Goal: Book appointment/travel/reservation

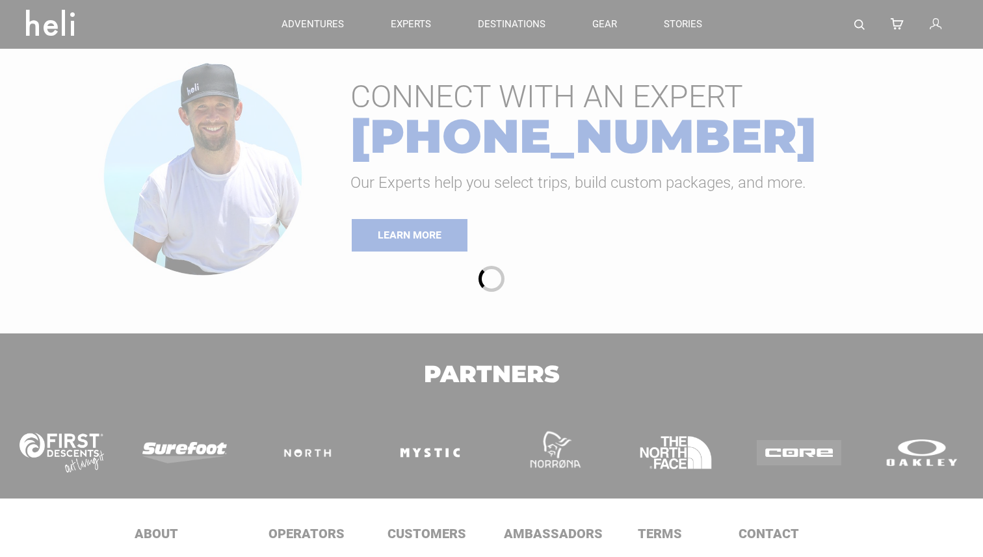
type input "Heli Skiing"
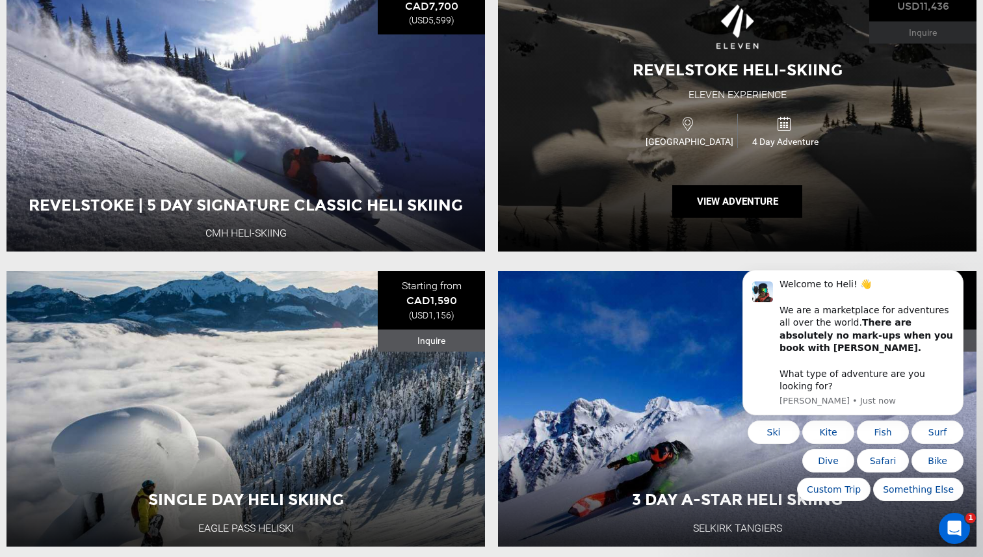
scroll to position [537, 0]
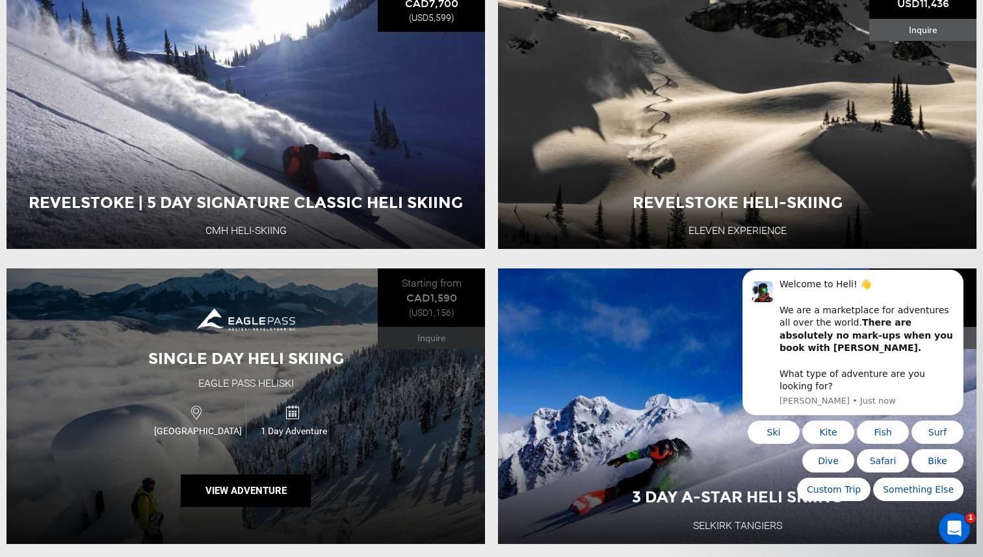
click at [380, 390] on div "Single Day Heli Skiing Eagle Pass Heliski [GEOGRAPHIC_DATA] 1 Day Adventure Vie…" at bounding box center [246, 406] width 479 height 275
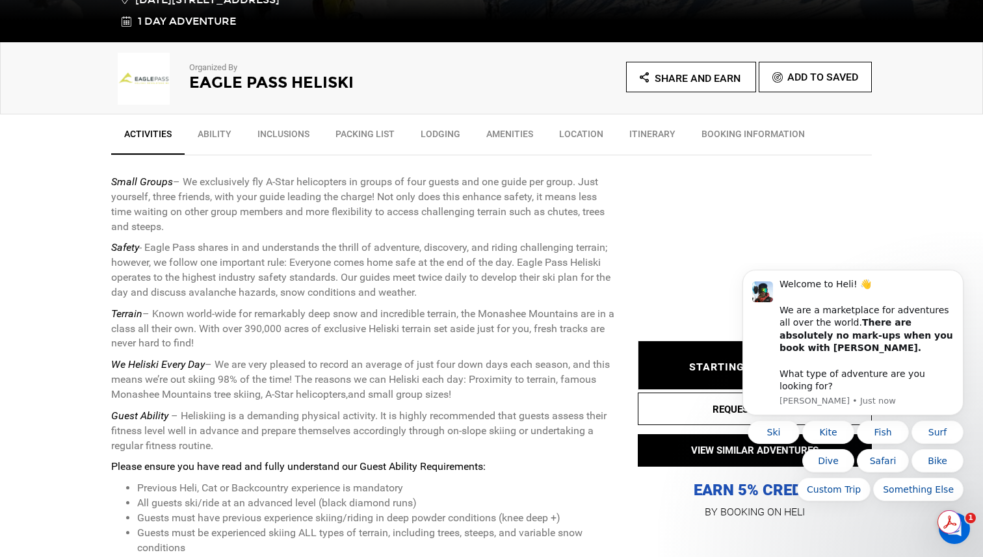
scroll to position [400, 0]
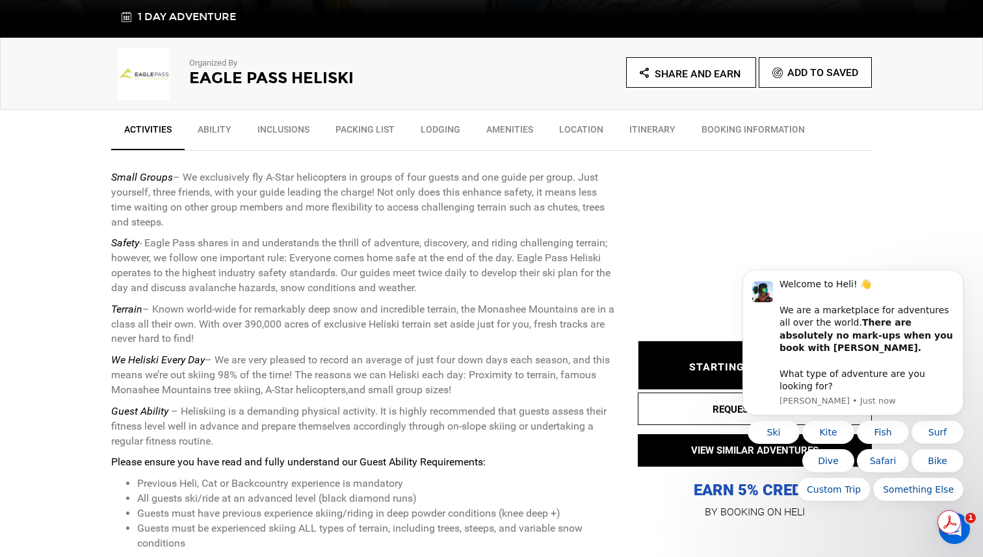
click at [254, 78] on h2 "Eagle Pass Heliski" at bounding box center [322, 78] width 267 height 17
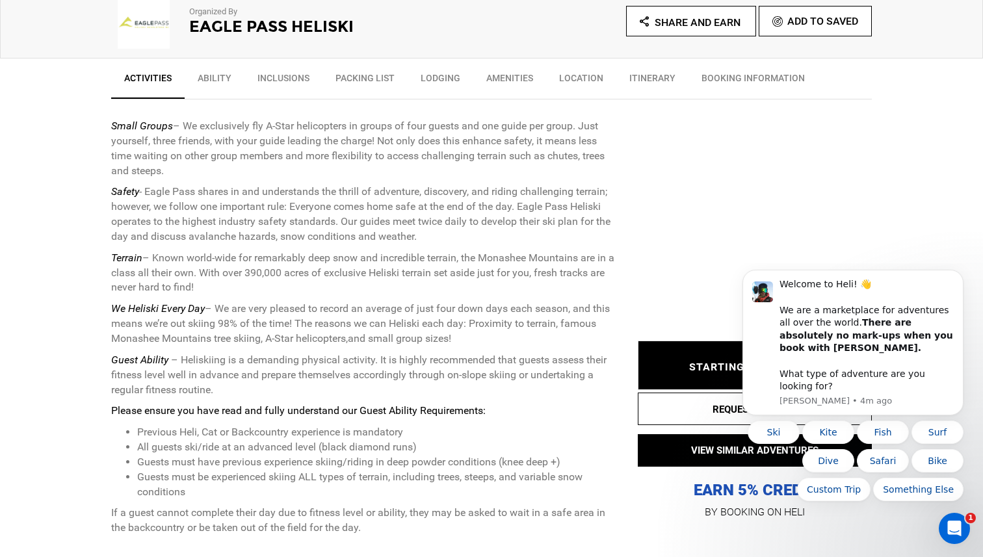
scroll to position [469, 0]
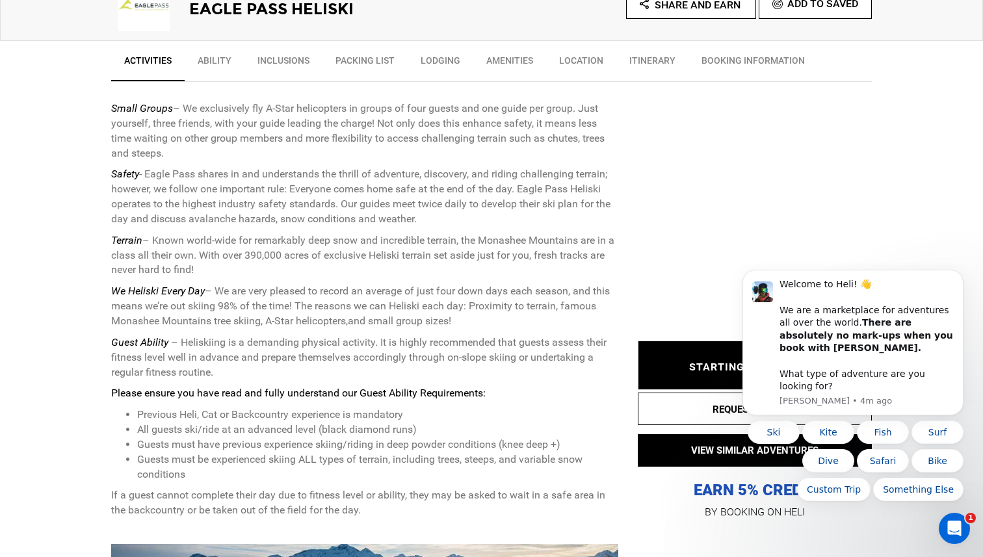
type input "Heli Skiing"
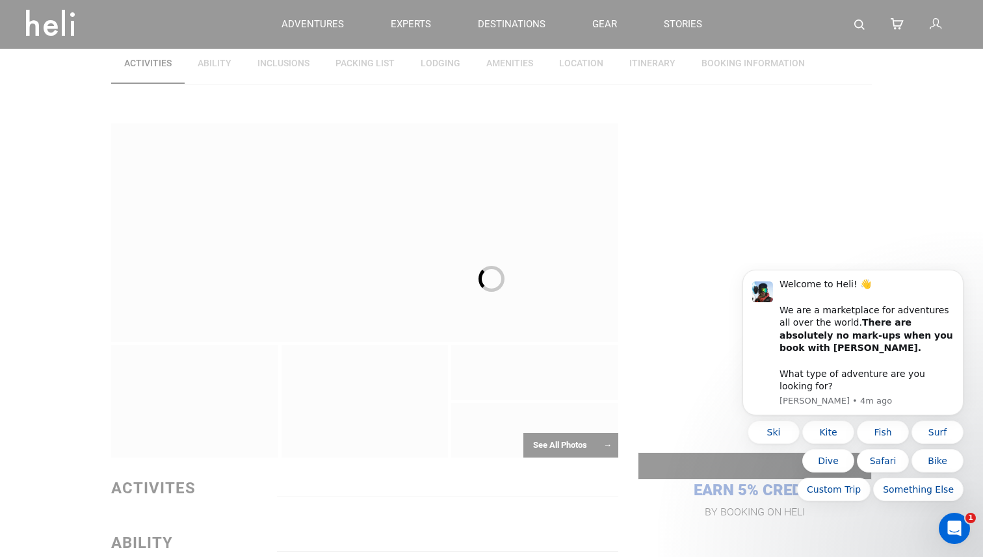
scroll to position [466, 0]
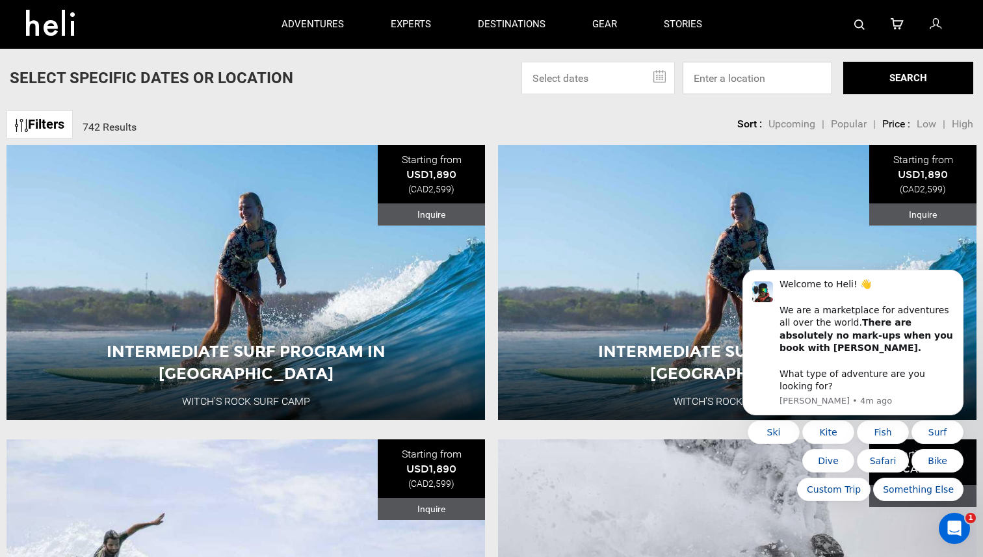
click at [717, 76] on input at bounding box center [758, 78] width 150 height 33
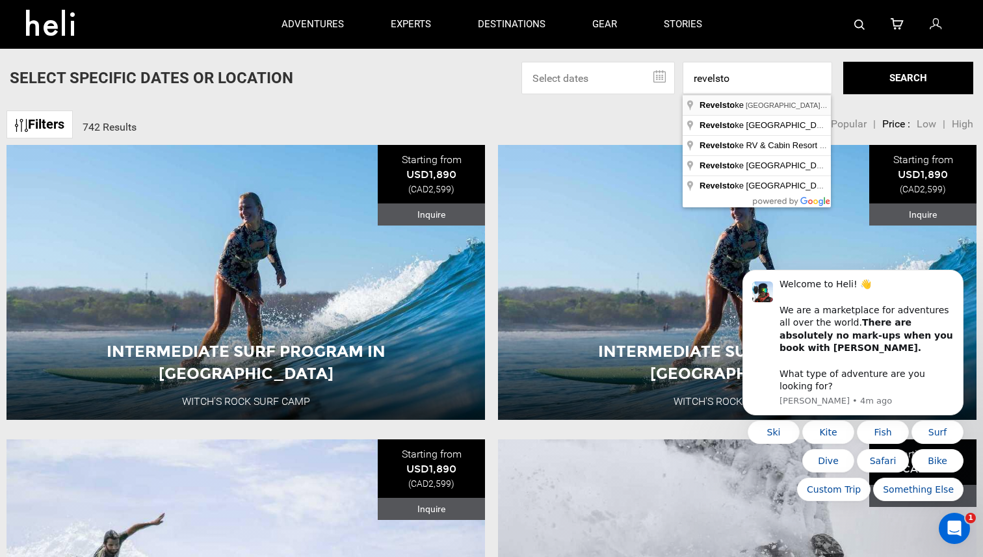
type input "Revelstoke, [GEOGRAPHIC_DATA], [GEOGRAPHIC_DATA]"
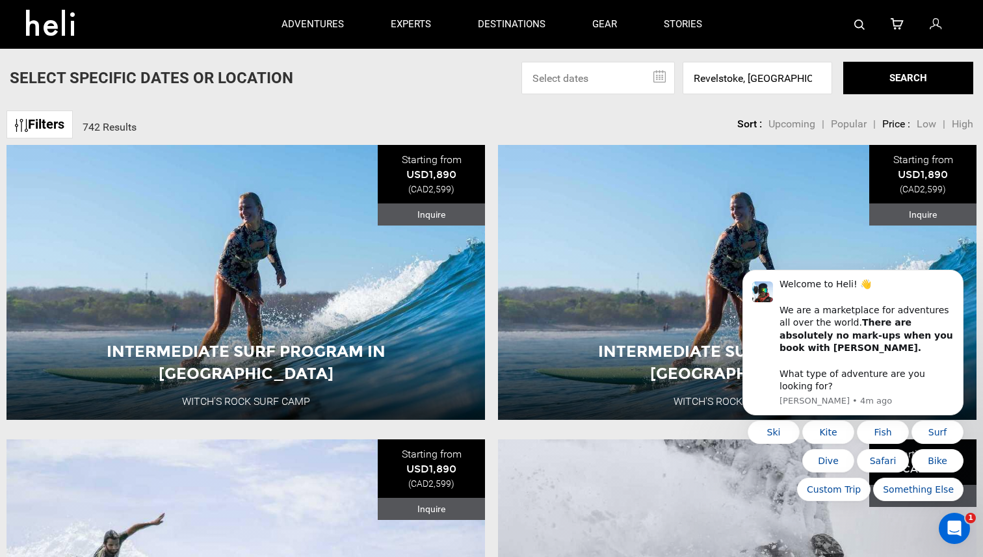
click at [610, 86] on input "text" at bounding box center [598, 78] width 153 height 33
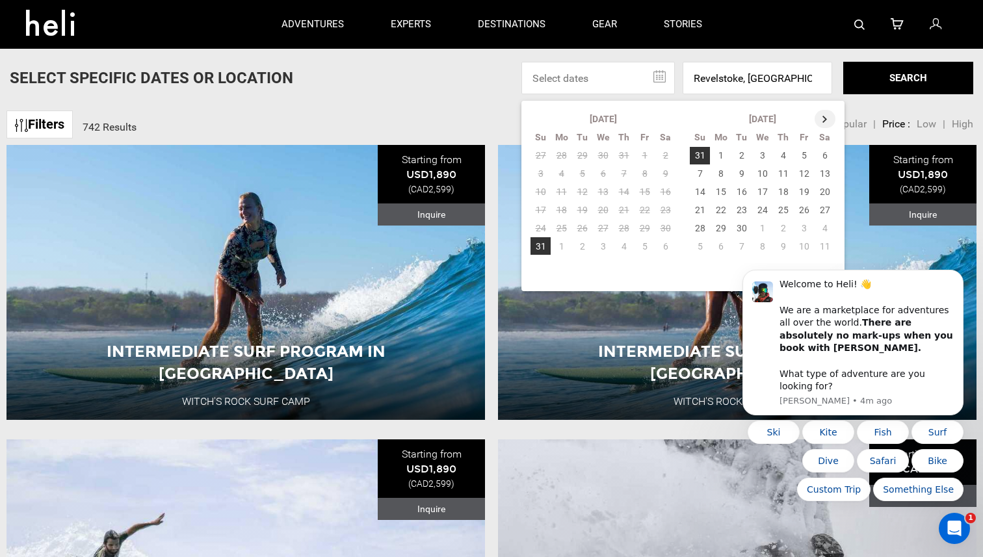
click at [819, 119] on th at bounding box center [825, 119] width 21 height 18
click at [819, 119] on th at bounding box center [826, 119] width 21 height 18
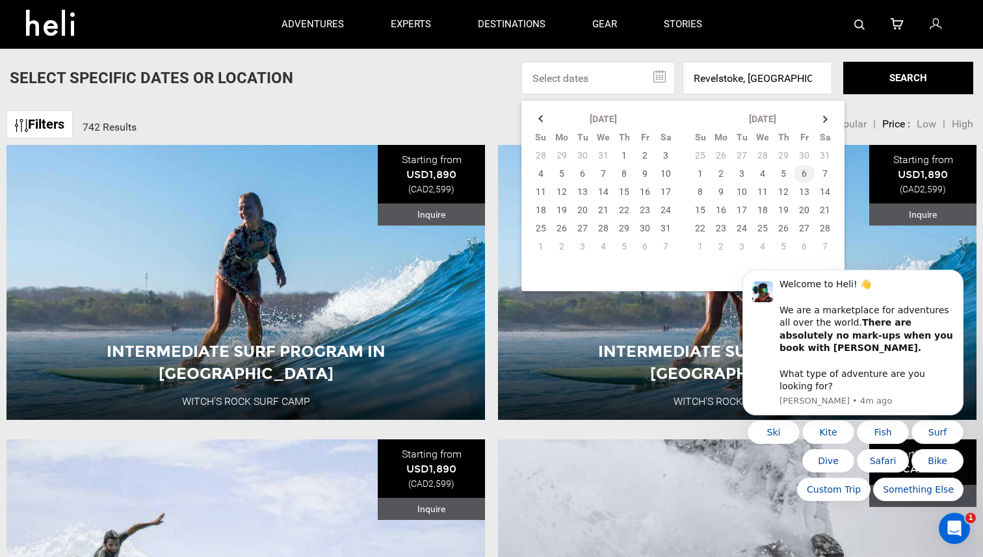
drag, startPoint x: 697, startPoint y: 169, endPoint x: 812, endPoint y: 173, distance: 115.2
click at [812, 173] on tr "1 2 3 4 5 6 7" at bounding box center [763, 174] width 146 height 18
click at [821, 157] on td "31" at bounding box center [825, 155] width 21 height 18
click at [823, 170] on td "7" at bounding box center [825, 174] width 21 height 18
click at [929, 80] on button "SEARCH" at bounding box center [908, 78] width 130 height 33
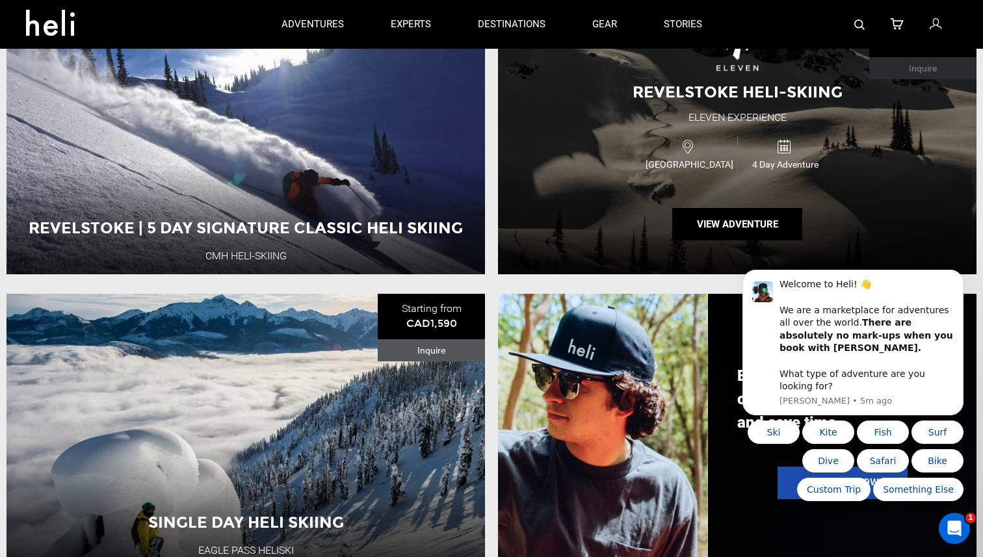
scroll to position [724, 0]
